Goal: Transaction & Acquisition: Purchase product/service

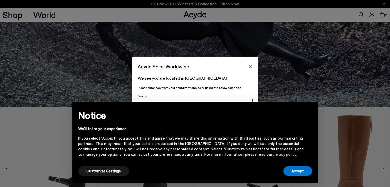
scroll to position [80, 0]
click at [97, 171] on button "Customize Settings" at bounding box center [103, 170] width 51 height 9
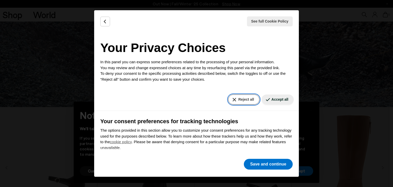
click at [231, 100] on button "Reject all" at bounding box center [243, 100] width 31 height 10
click at [237, 97] on button "Reject all" at bounding box center [243, 100] width 31 height 10
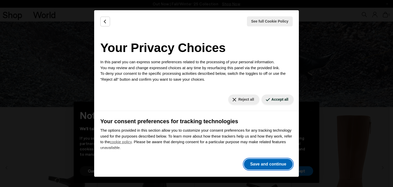
click at [269, 168] on button "Save and continue" at bounding box center [268, 164] width 49 height 11
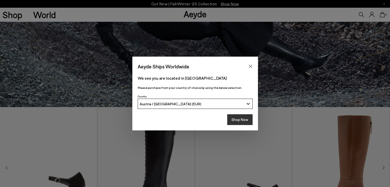
click at [246, 117] on button "Shop Now" at bounding box center [239, 119] width 25 height 11
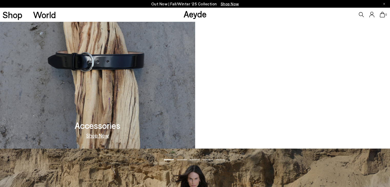
scroll to position [513, 0]
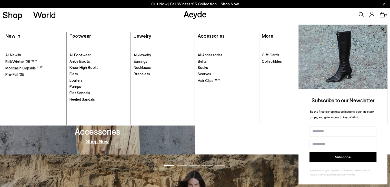
click at [79, 60] on span "Ankle Boots" at bounding box center [79, 61] width 20 height 5
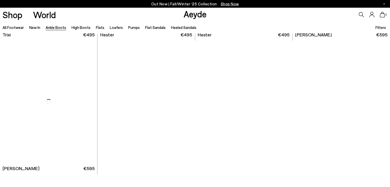
scroll to position [2799, 0]
